Goal: Task Accomplishment & Management: Manage account settings

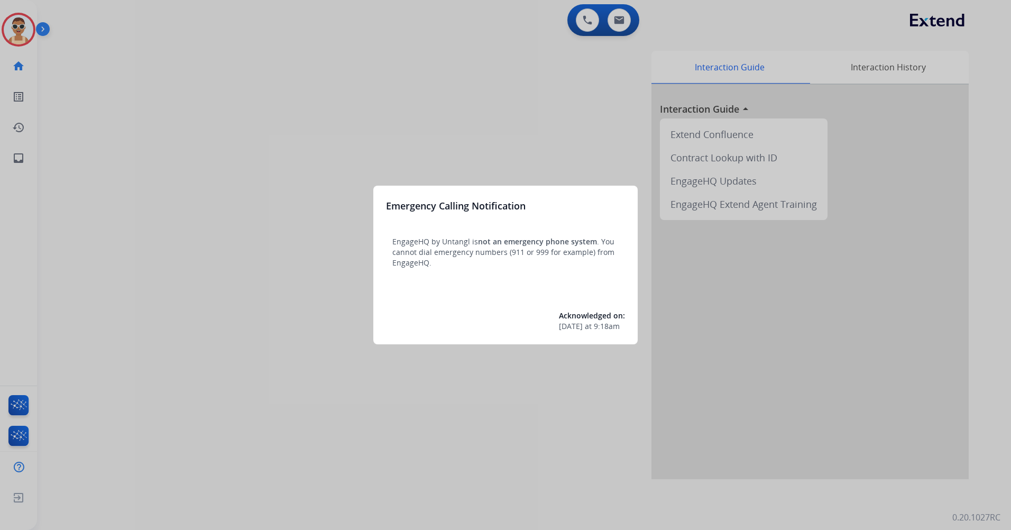
click at [448, 140] on div at bounding box center [505, 265] width 1011 height 530
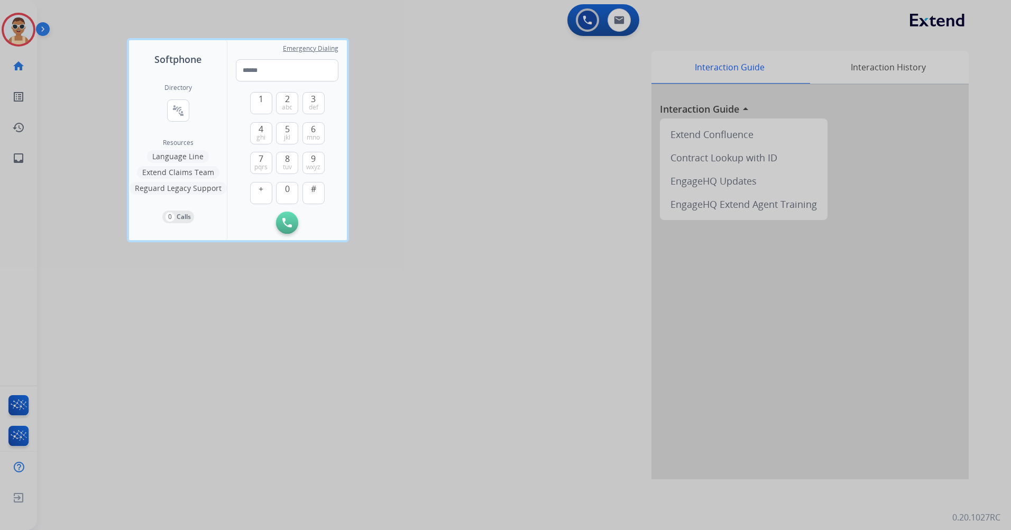
click at [527, 264] on div at bounding box center [505, 265] width 1011 height 530
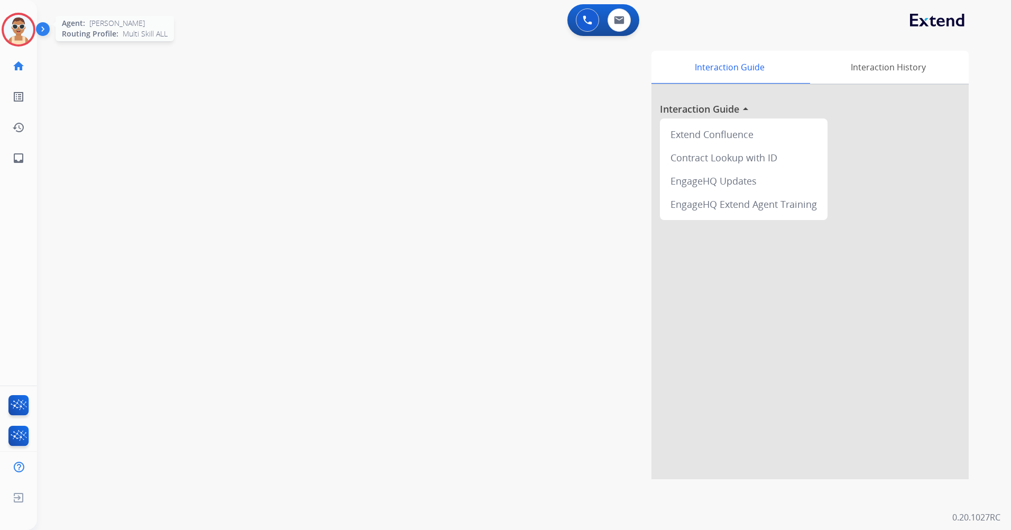
click at [23, 37] on img at bounding box center [19, 30] width 30 height 30
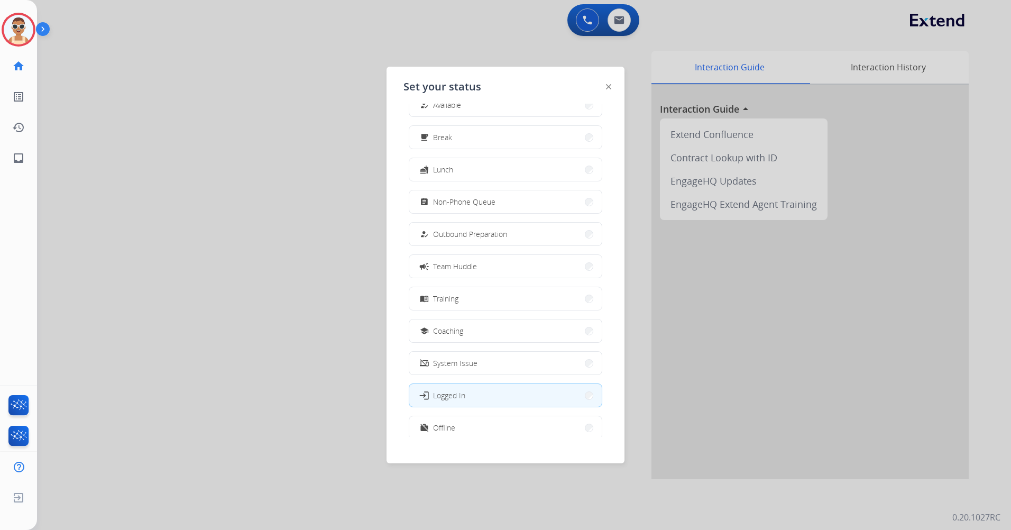
scroll to position [35, 0]
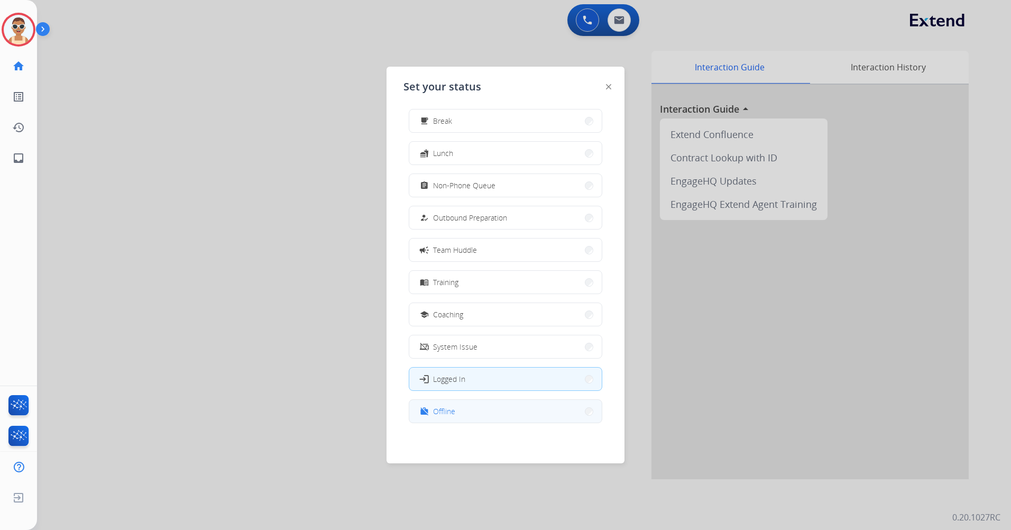
click at [498, 413] on button "work_off Offline" at bounding box center [505, 411] width 192 height 23
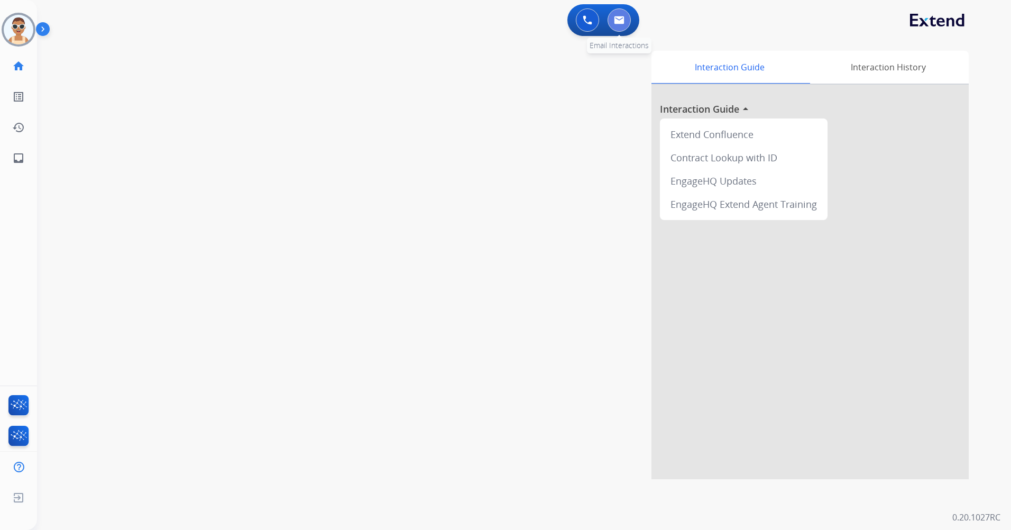
click at [625, 14] on button at bounding box center [619, 19] width 23 height 23
select select "**********"
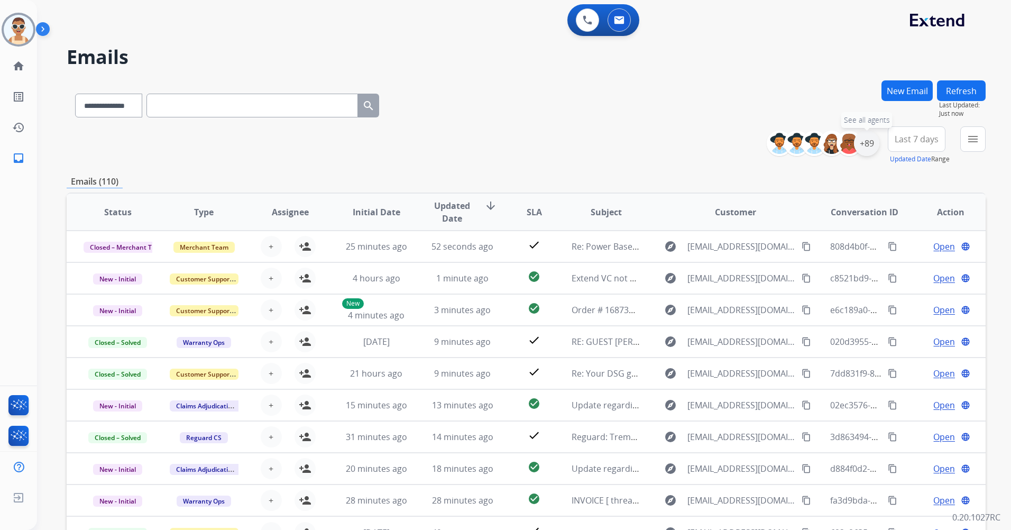
click at [863, 141] on div "+89" at bounding box center [866, 143] width 25 height 25
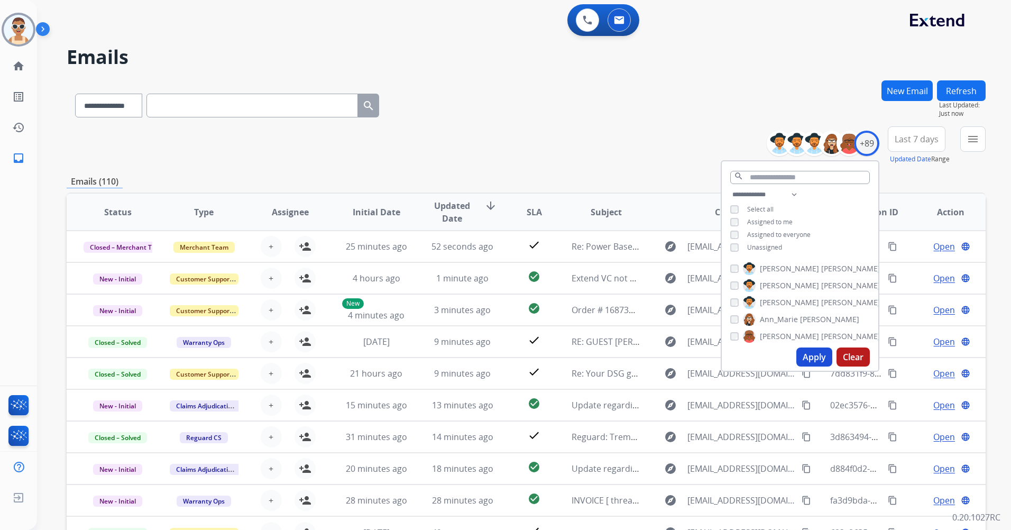
click at [762, 246] on span "Unassigned" at bounding box center [764, 247] width 35 height 9
click at [758, 219] on span "Assigned to me" at bounding box center [769, 221] width 45 height 9
drag, startPoint x: 794, startPoint y: 193, endPoint x: 790, endPoint y: 200, distance: 8.4
click at [794, 193] on select "**********" at bounding box center [766, 194] width 73 height 13
select select "**********"
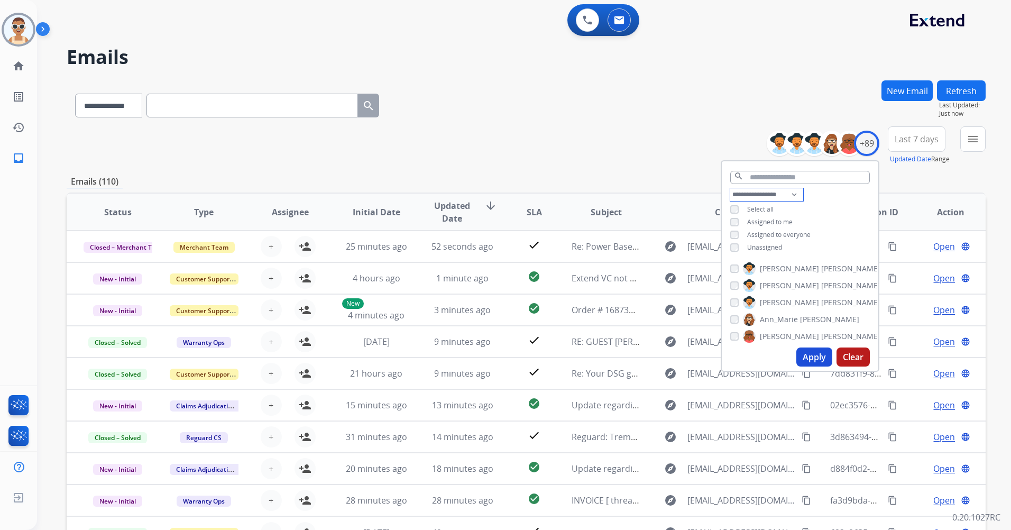
click at [730, 188] on select "**********" at bounding box center [766, 194] width 73 height 13
click at [781, 222] on span "Assigned to everyone" at bounding box center [778, 221] width 63 height 9
click at [811, 360] on button "Apply" at bounding box center [814, 356] width 36 height 19
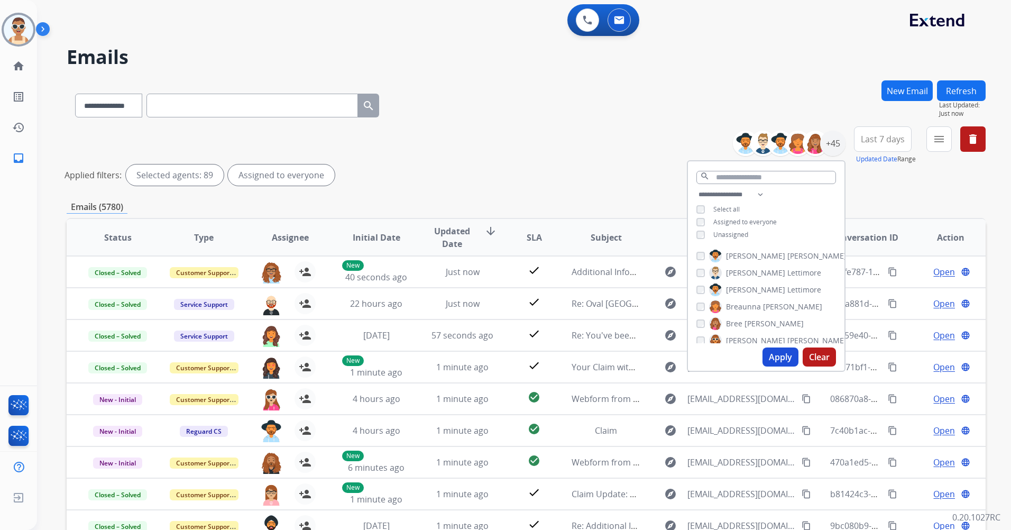
drag, startPoint x: 781, startPoint y: 357, endPoint x: 790, endPoint y: 363, distance: 10.7
click at [781, 356] on button "Apply" at bounding box center [781, 356] width 36 height 19
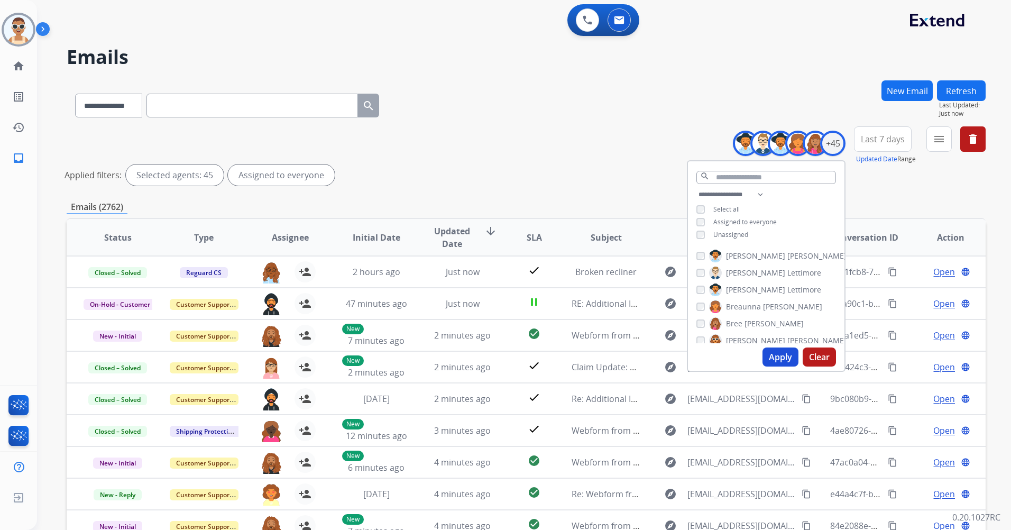
drag, startPoint x: 898, startPoint y: 131, endPoint x: 876, endPoint y: 219, distance: 91.1
click at [898, 131] on button "Last 7 days" at bounding box center [883, 138] width 58 height 25
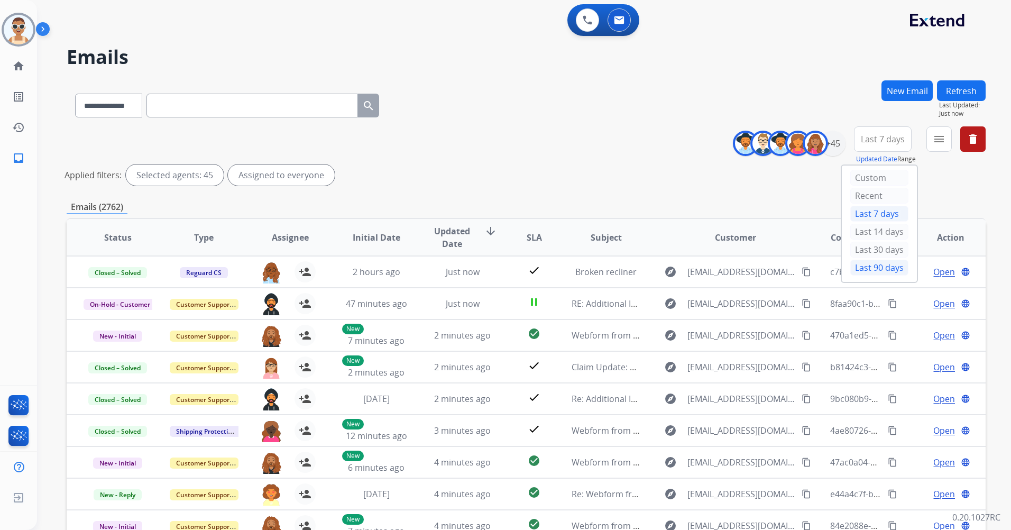
click at [877, 264] on div "Last 90 days" at bounding box center [879, 268] width 58 height 16
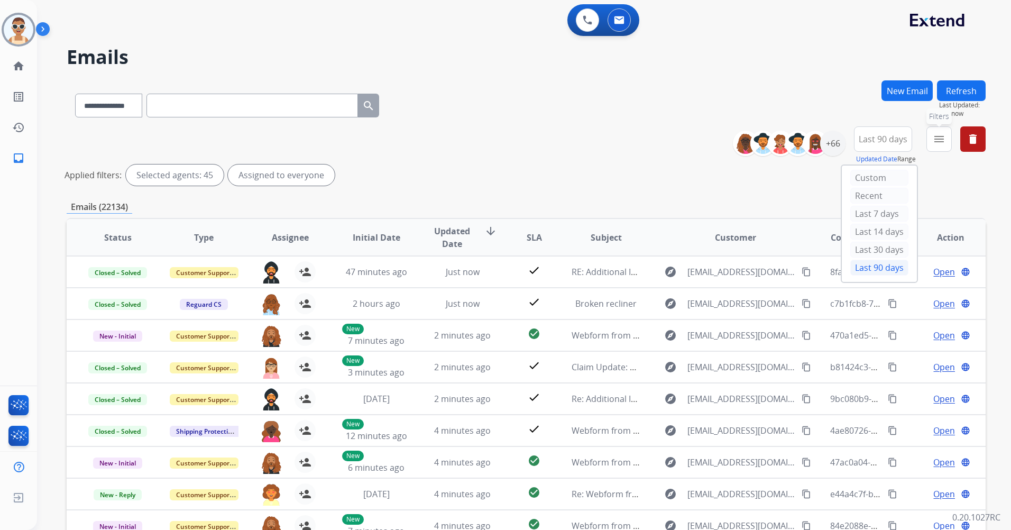
click at [942, 136] on mat-icon "menu" at bounding box center [939, 139] width 13 height 13
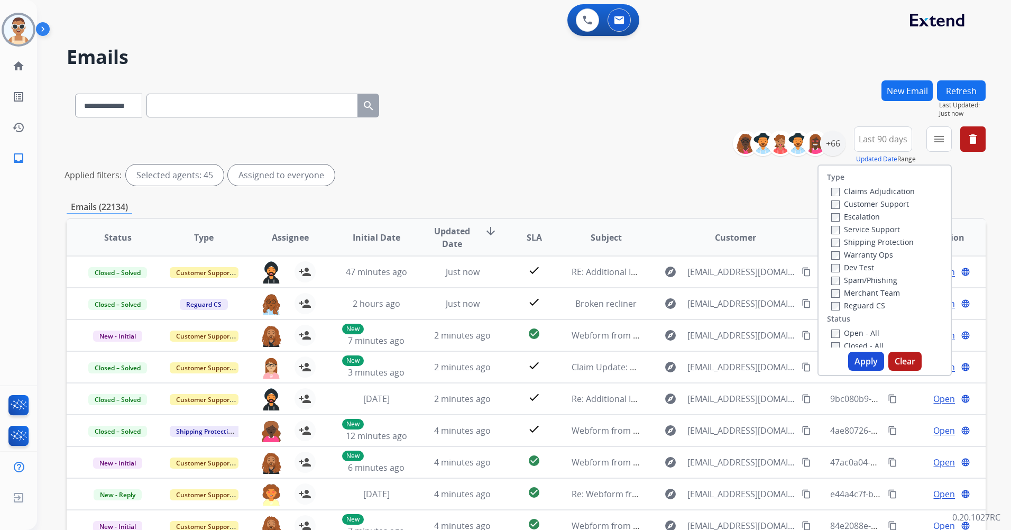
click at [898, 206] on label "Customer Support" at bounding box center [870, 204] width 78 height 10
drag, startPoint x: 883, startPoint y: 244, endPoint x: 882, endPoint y: 249, distance: 5.4
click at [883, 243] on label "Shipping Protection" at bounding box center [872, 242] width 82 height 10
click at [870, 305] on label "Reguard CS" at bounding box center [858, 305] width 54 height 10
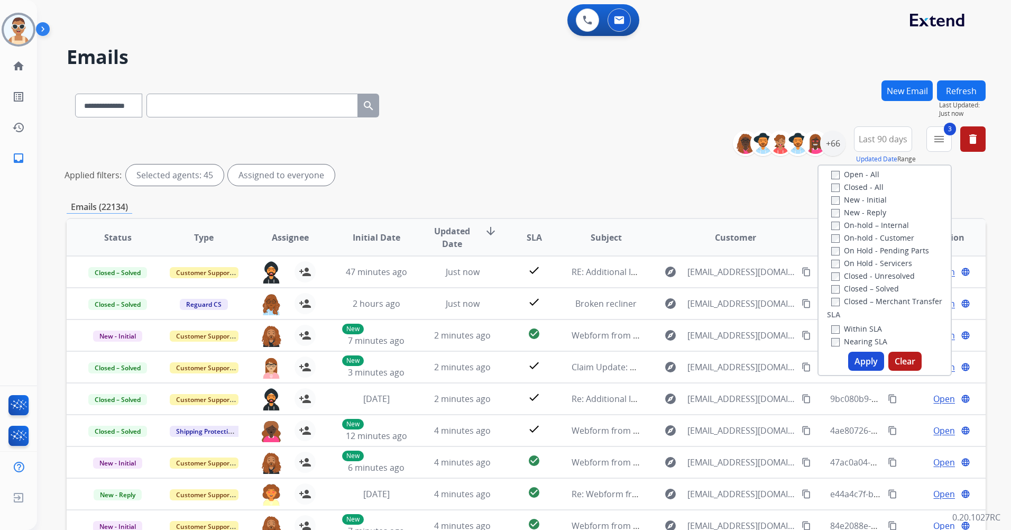
click at [858, 209] on label "New - Reply" at bounding box center [858, 212] width 55 height 10
click at [864, 360] on button "Apply" at bounding box center [866, 361] width 36 height 19
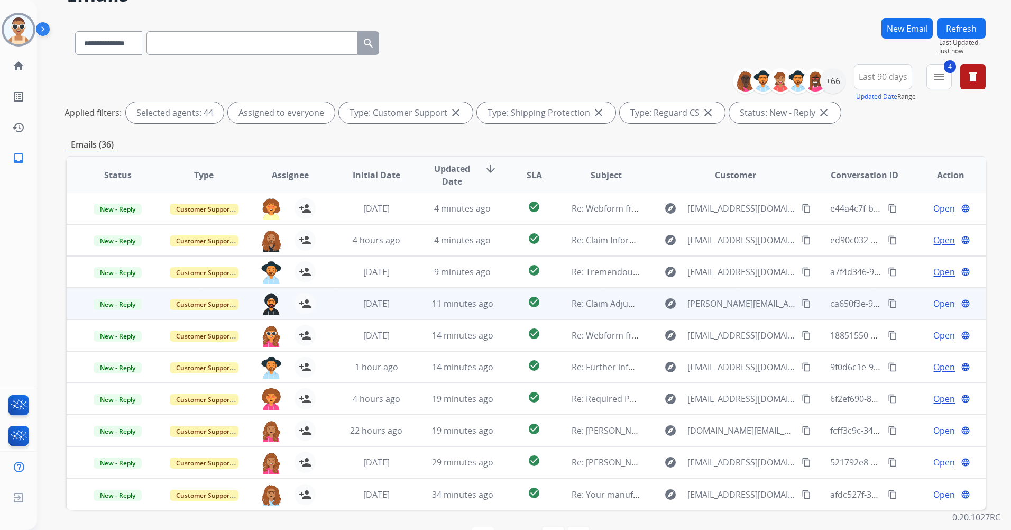
scroll to position [97, 0]
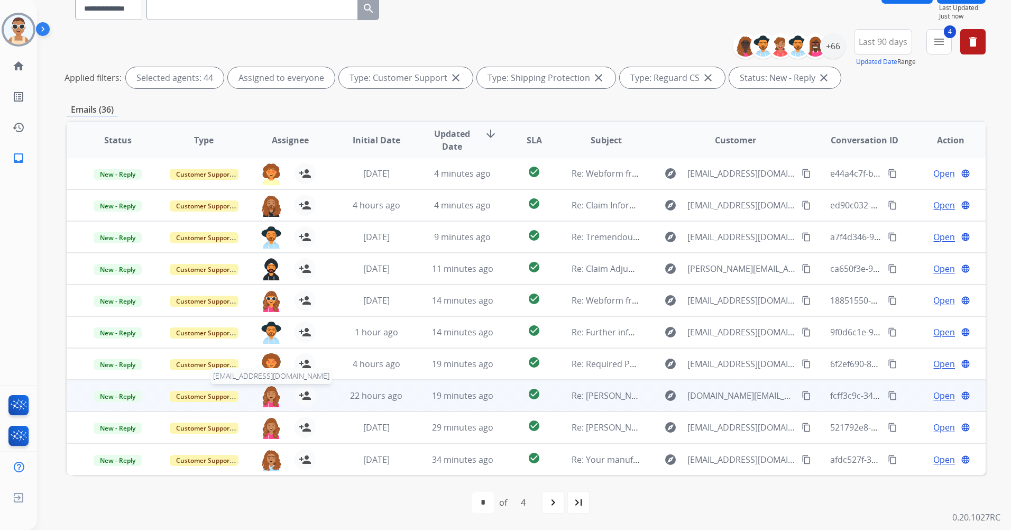
click at [268, 394] on img at bounding box center [271, 396] width 21 height 22
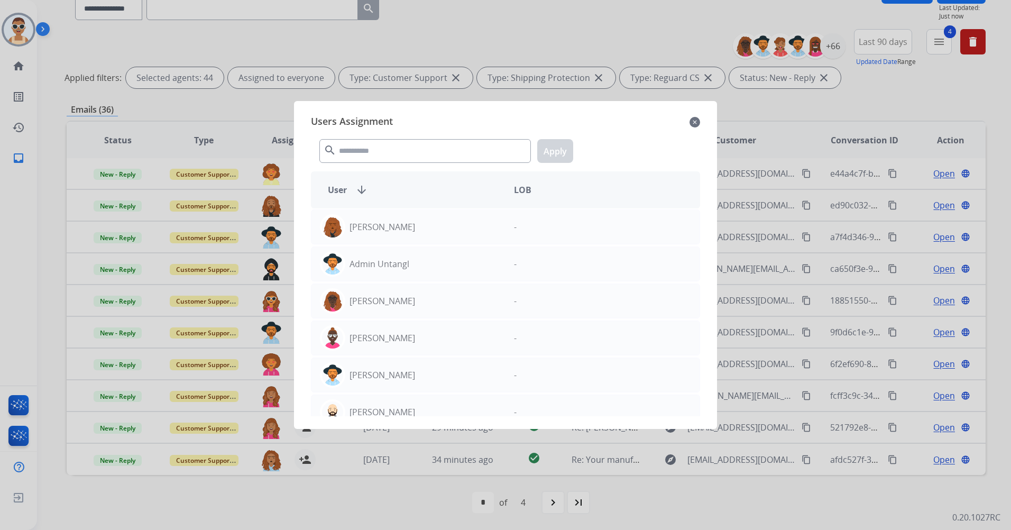
click at [695, 122] on mat-icon "close" at bounding box center [695, 122] width 11 height 13
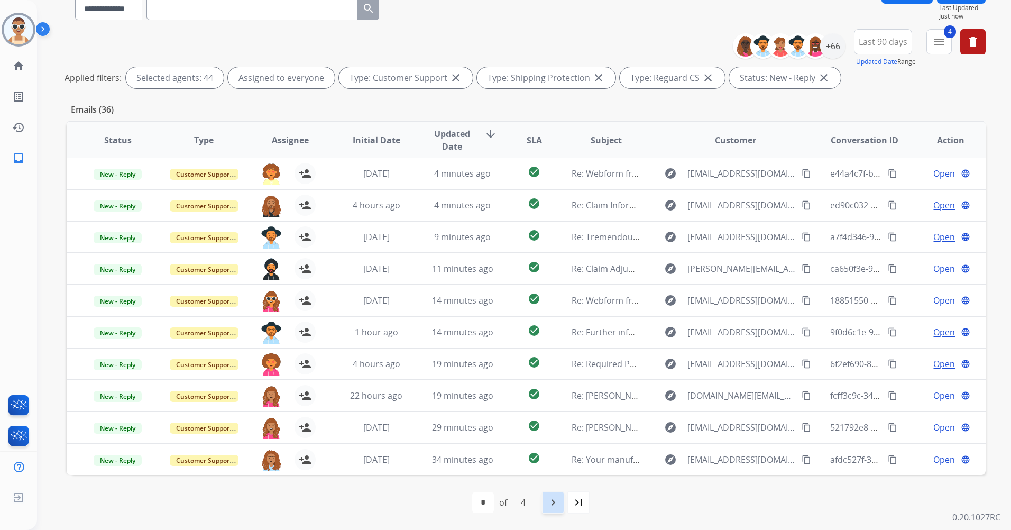
click at [552, 498] on mat-icon "navigate_next" at bounding box center [553, 502] width 13 height 13
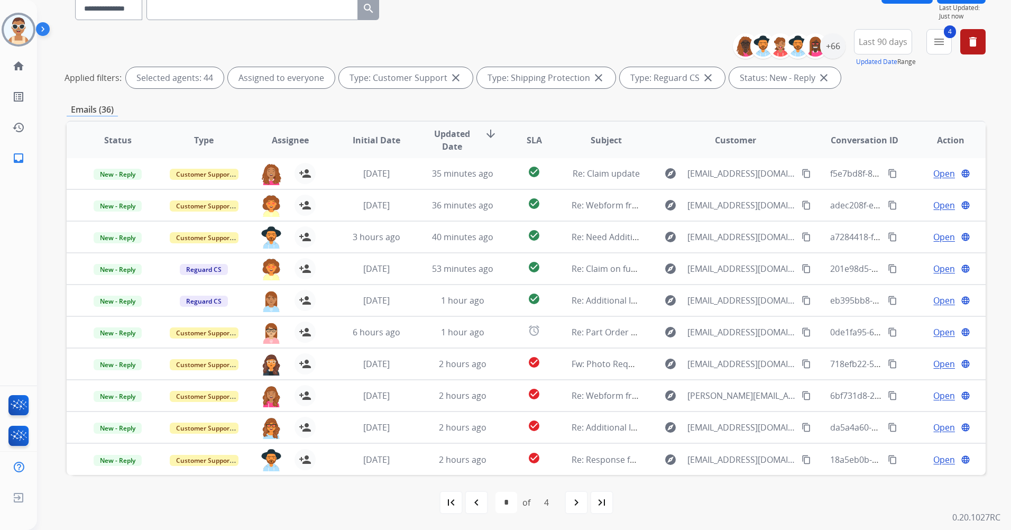
drag, startPoint x: 569, startPoint y: 500, endPoint x: 570, endPoint y: 437, distance: 63.5
click at [569, 500] on div "navigate_next" at bounding box center [576, 502] width 23 height 23
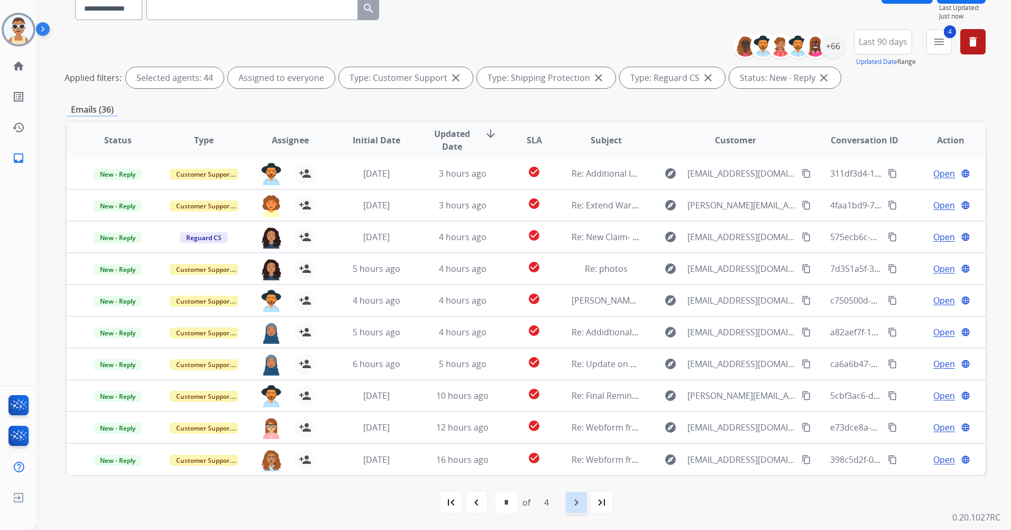
click at [568, 502] on div "navigate_next" at bounding box center [576, 502] width 23 height 23
select select "*"
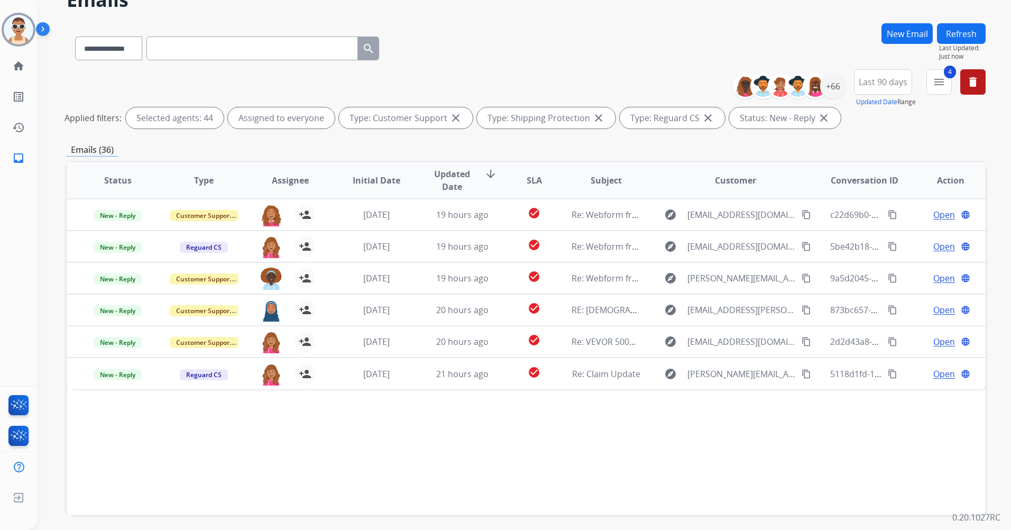
scroll to position [0, 0]
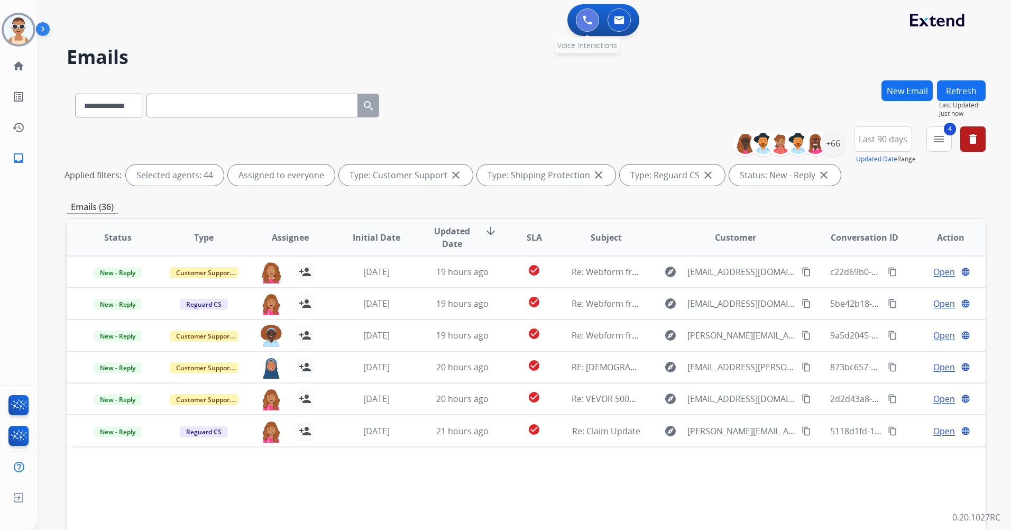
click at [590, 16] on img at bounding box center [588, 20] width 10 height 10
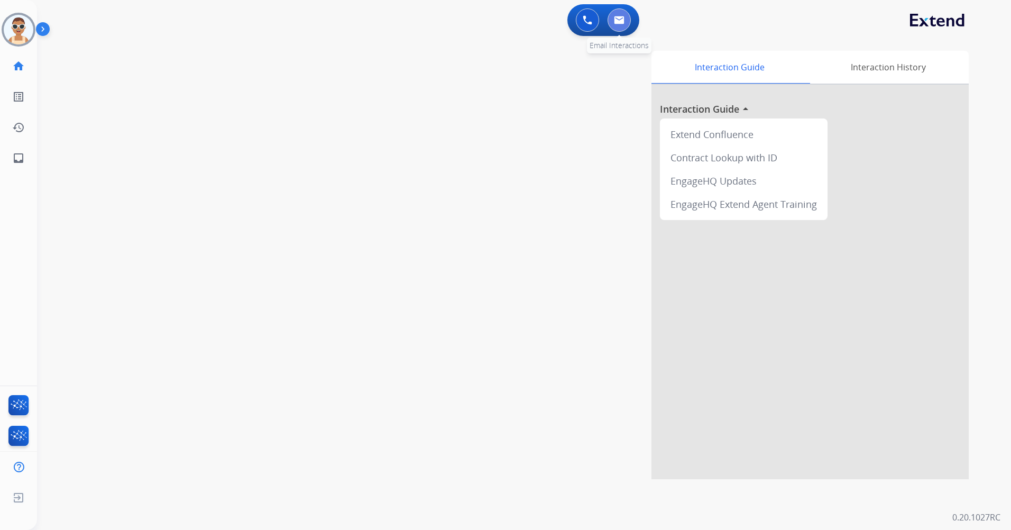
click at [613, 17] on button at bounding box center [619, 19] width 23 height 23
select select "**********"
